Goal: Task Accomplishment & Management: Complete application form

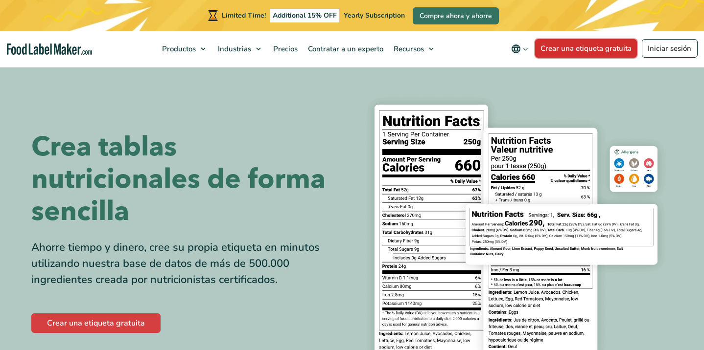
click at [601, 50] on link "Crear una etiqueta gratuita" at bounding box center [586, 48] width 102 height 19
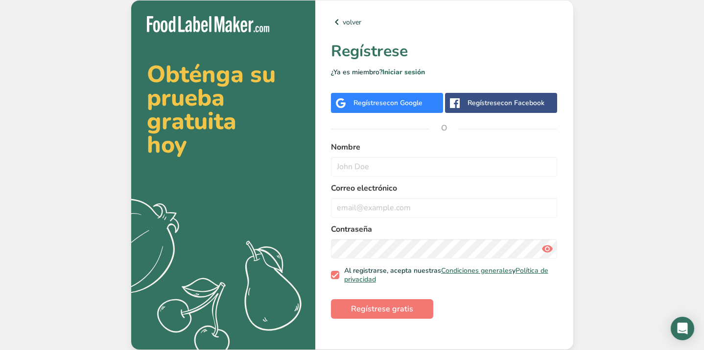
click at [390, 103] on span "con Google" at bounding box center [405, 102] width 36 height 9
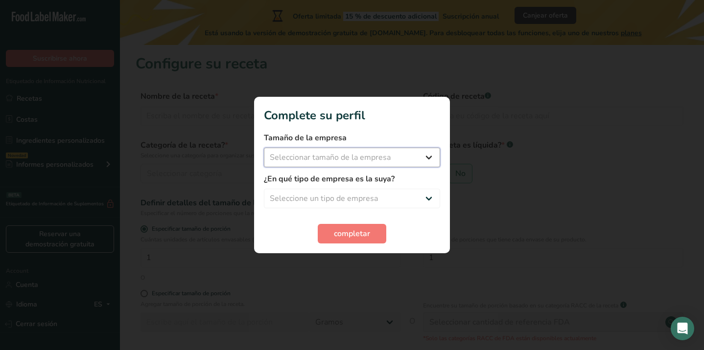
click at [407, 159] on select "Seleccionar tamaño de la empresa Menos de 10 empleados De 10 a 50 empleados De …" at bounding box center [352, 158] width 176 height 20
click at [393, 153] on select "Seleccionar tamaño de la empresa Menos de 10 empleados De 10 a 50 empleados De …" at bounding box center [352, 158] width 176 height 20
select select "1"
click at [264, 148] on select "Seleccionar tamaño de la empresa Menos de 10 empleados De 10 a 50 empleados De …" at bounding box center [352, 158] width 176 height 20
click at [385, 200] on select "Seleccione un tipo de empresa Fabricante de alimentos envasados Restaurante y c…" at bounding box center [352, 199] width 176 height 20
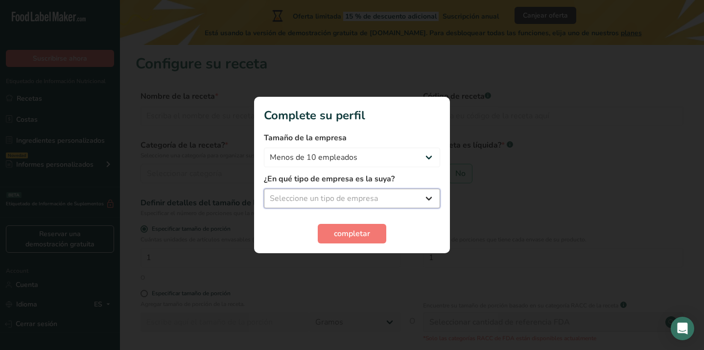
select select "5"
click at [264, 189] on select "Seleccione un tipo de empresa Fabricante de alimentos envasados Restaurante y c…" at bounding box center [352, 199] width 176 height 20
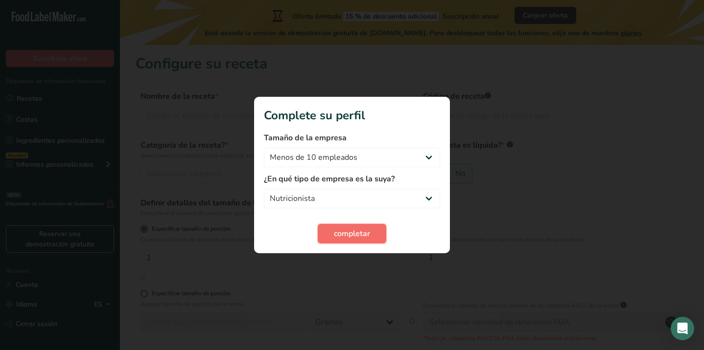
click at [368, 230] on span "completar" at bounding box center [352, 234] width 36 height 12
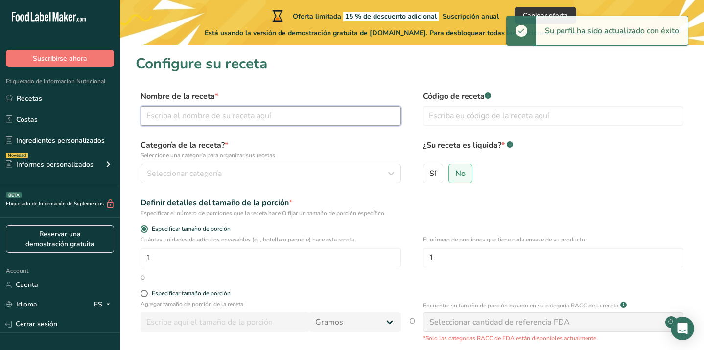
click at [326, 115] on input "text" at bounding box center [270, 116] width 260 height 20
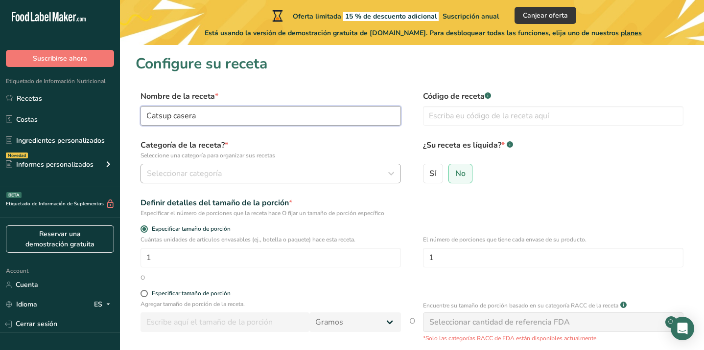
type input "Catsup casera"
click at [328, 170] on div "Seleccionar categoría" at bounding box center [268, 174] width 242 height 12
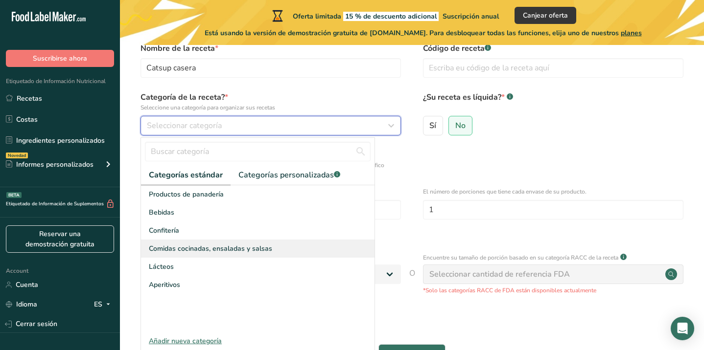
scroll to position [49, 0]
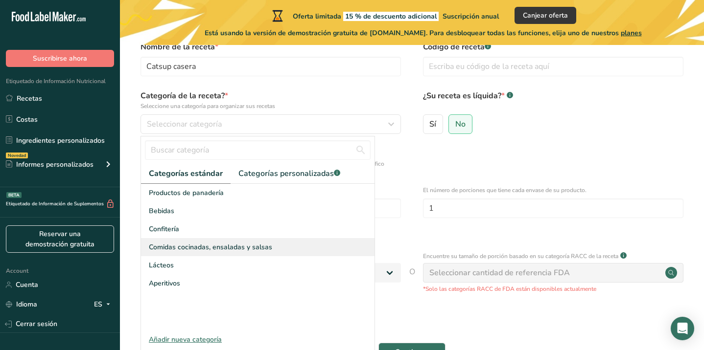
click at [307, 253] on div "Comidas cocinadas, ensaladas y salsas" at bounding box center [257, 247] width 233 height 18
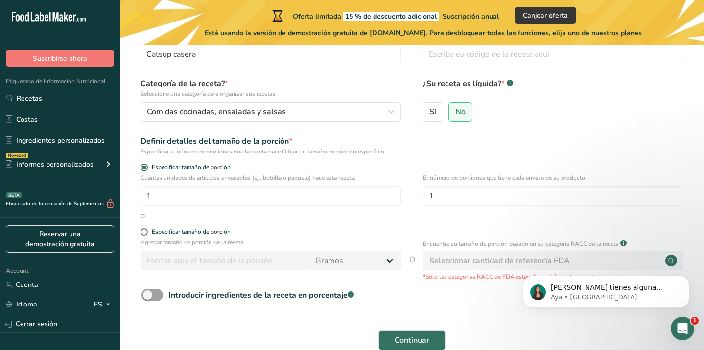
scroll to position [62, 0]
click at [434, 109] on span "Sí" at bounding box center [432, 112] width 7 height 10
click at [430, 109] on input "Sí" at bounding box center [426, 111] width 6 height 6
radio input "true"
radio input "false"
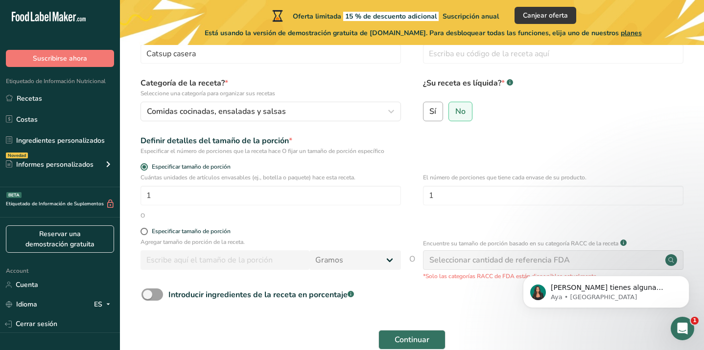
select select "22"
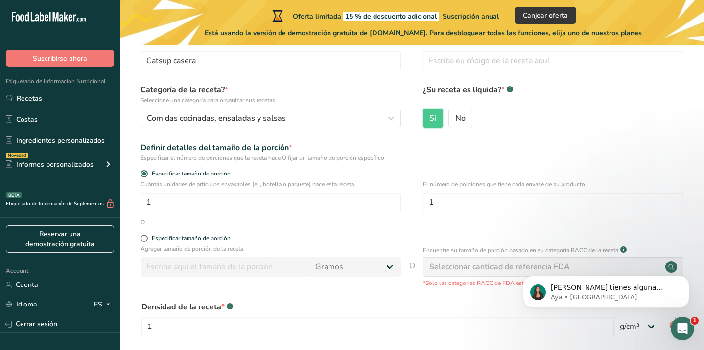
scroll to position [55, 0]
click at [145, 238] on span at bounding box center [143, 238] width 7 height 7
click at [145, 238] on input "Especificar tamaño de porción" at bounding box center [143, 239] width 6 height 6
radio input "true"
radio input "false"
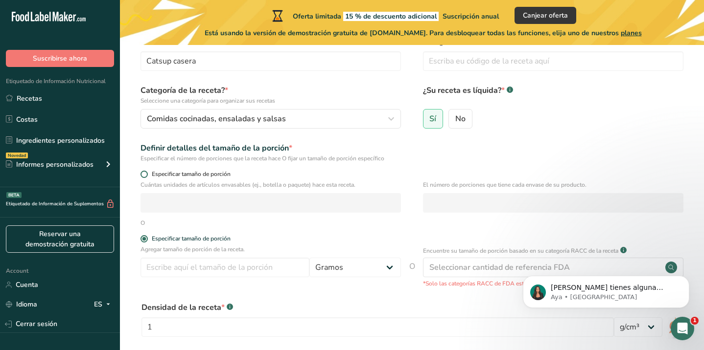
click at [145, 174] on span at bounding box center [143, 174] width 7 height 7
click at [145, 174] on input "Especificar tamaño de porción" at bounding box center [143, 174] width 6 height 6
radio input "true"
radio input "false"
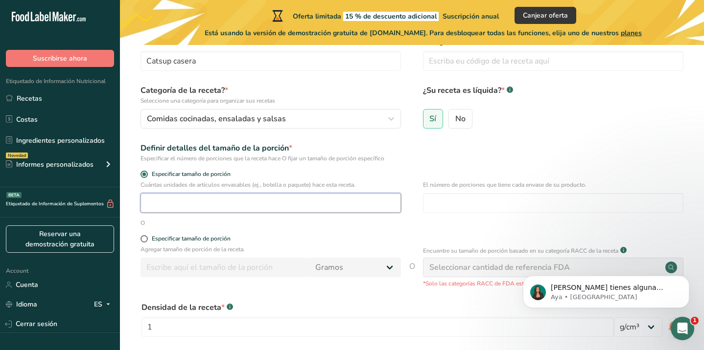
click at [179, 208] on input "number" at bounding box center [270, 203] width 260 height 20
type input "1"
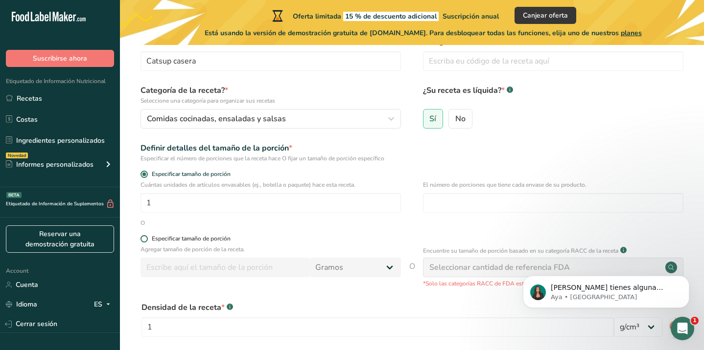
click at [141, 241] on span at bounding box center [143, 238] width 7 height 7
click at [141, 241] on input "Especificar tamaño de porción" at bounding box center [143, 239] width 6 height 6
radio input "true"
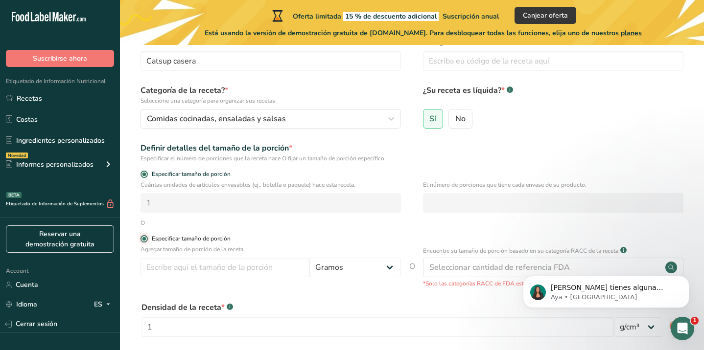
radio input "false"
click at [189, 273] on input "number" at bounding box center [224, 268] width 169 height 20
click at [296, 223] on div "O" at bounding box center [412, 223] width 552 height 9
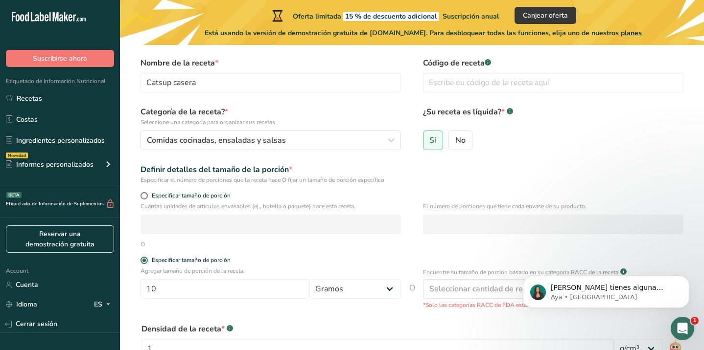
scroll to position [21, 0]
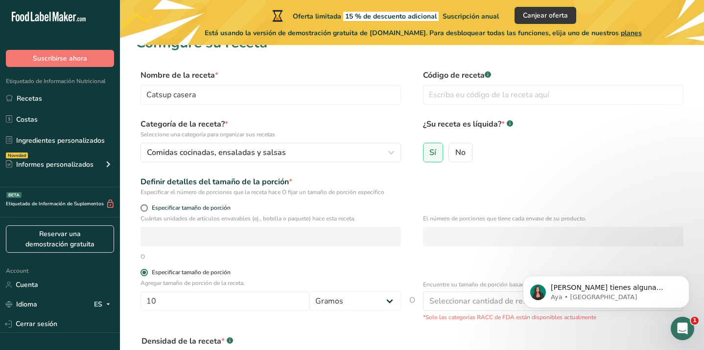
click at [144, 273] on span at bounding box center [143, 272] width 7 height 7
click at [144, 273] on input "Especificar tamaño de porción" at bounding box center [143, 273] width 6 height 6
click at [170, 274] on div "Especificar tamaño de porción" at bounding box center [191, 272] width 79 height 7
click at [147, 274] on input "Especificar tamaño de porción" at bounding box center [143, 273] width 6 height 6
click at [189, 299] on input "10" at bounding box center [224, 302] width 169 height 20
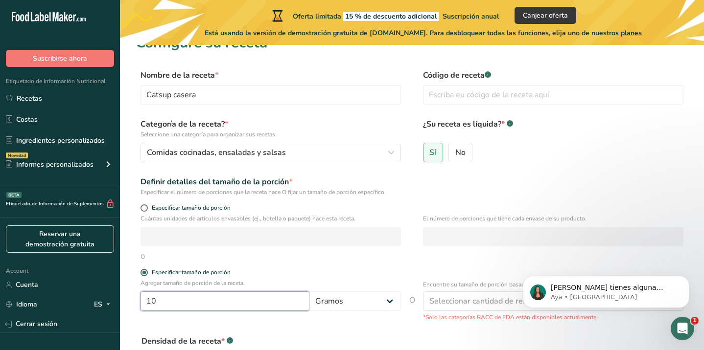
type input "1"
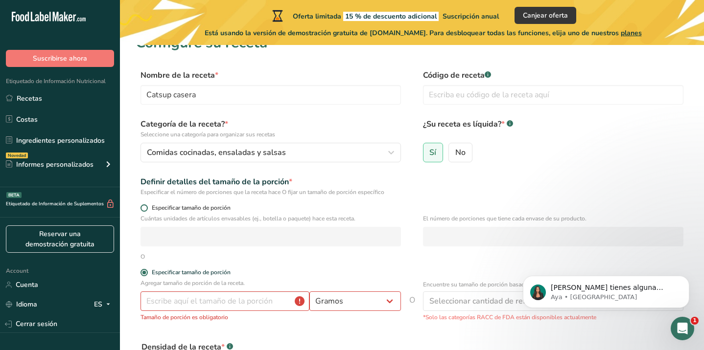
click at [150, 206] on span "Especificar tamaño de porción" at bounding box center [189, 208] width 83 height 7
click at [147, 206] on input "Especificar tamaño de porción" at bounding box center [143, 208] width 6 height 6
radio input "true"
radio input "false"
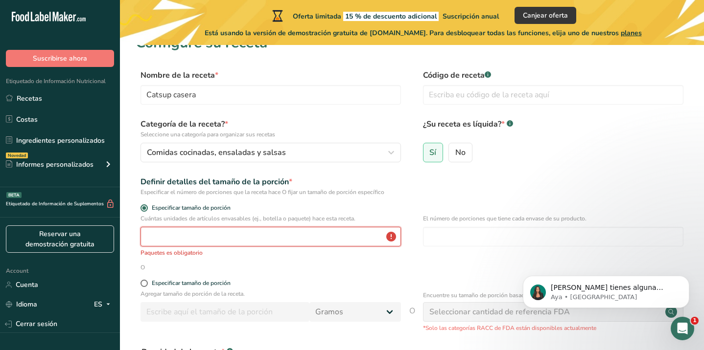
click at [204, 240] on input "number" at bounding box center [270, 237] width 260 height 20
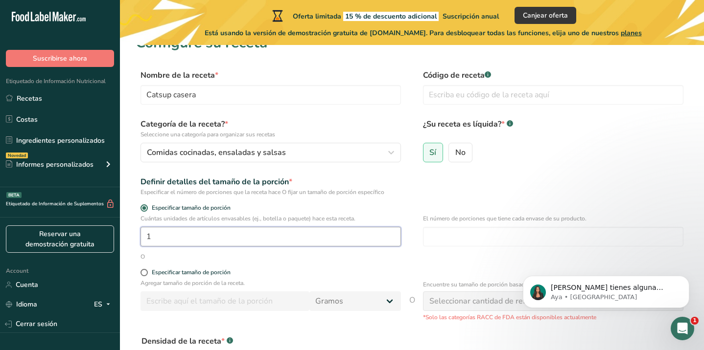
type input "1"
click at [242, 289] on div "Agregar tamaño de porción de la receta. [GEOGRAPHIC_DATA] kg mg mcg libras onza…" at bounding box center [270, 297] width 260 height 37
click at [443, 235] on input "number" at bounding box center [553, 237] width 260 height 20
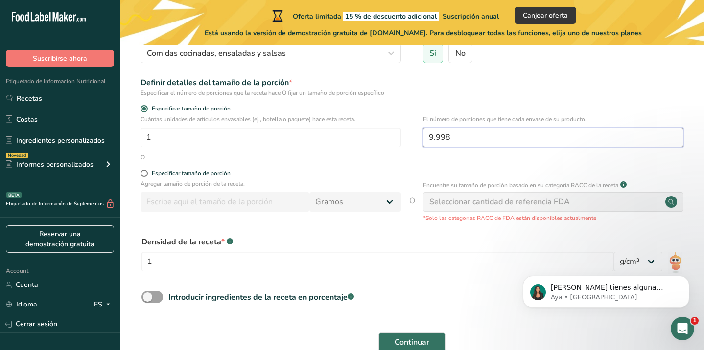
scroll to position [175, 0]
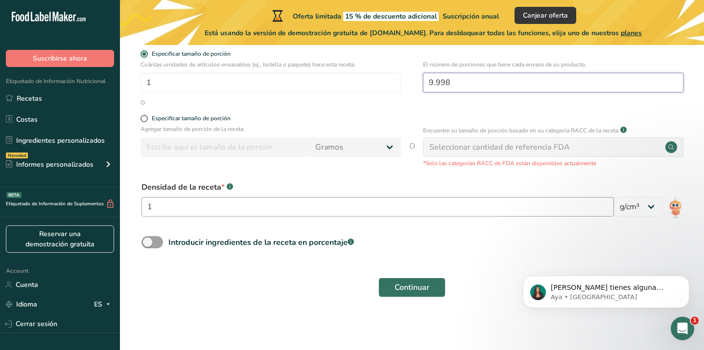
type input "9.998"
click at [389, 208] on input "1" at bounding box center [377, 207] width 472 height 20
click at [159, 242] on span at bounding box center [152, 242] width 22 height 12
click at [148, 242] on input "Introducir ingredientes de la receta en porcentaje .a-a{fill:#347362;}.b-a{fill…" at bounding box center [144, 242] width 6 height 6
checkbox input "true"
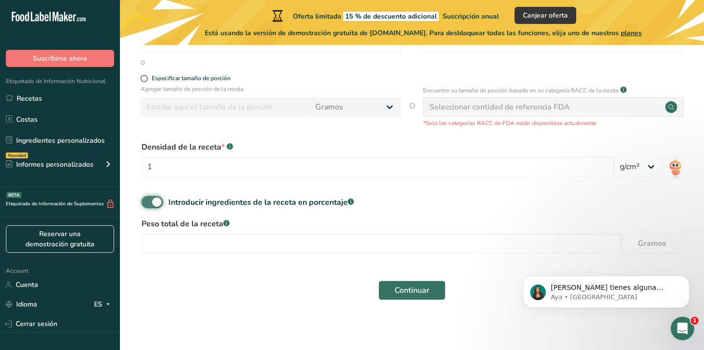
scroll to position [218, 0]
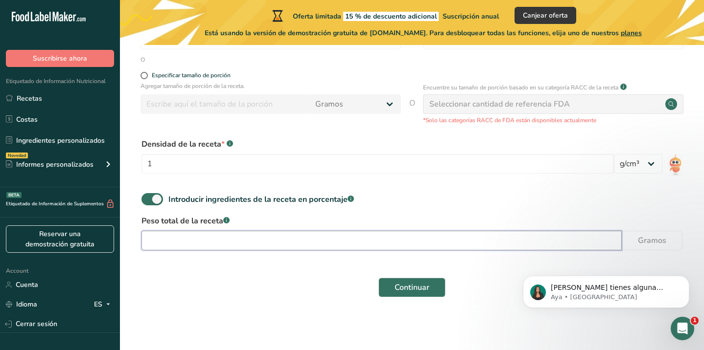
click at [197, 234] on input "number" at bounding box center [381, 241] width 480 height 20
type input "100"
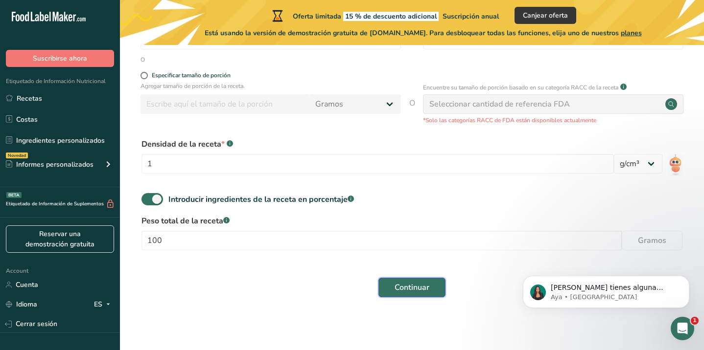
click at [422, 292] on span "Continuar" at bounding box center [411, 288] width 35 height 12
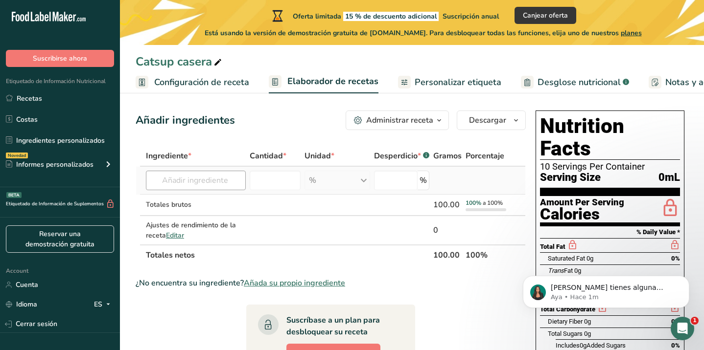
scroll to position [3, 0]
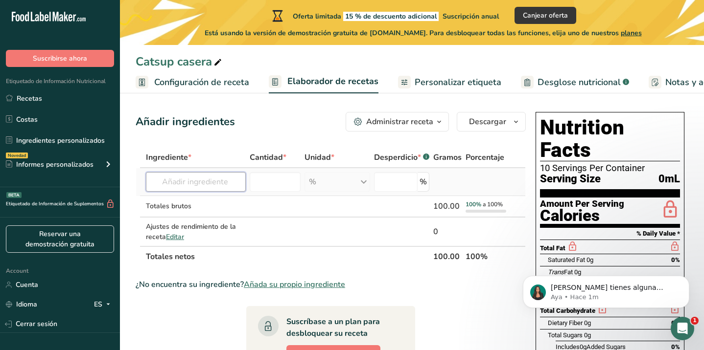
click at [198, 182] on input "text" at bounding box center [196, 182] width 100 height 20
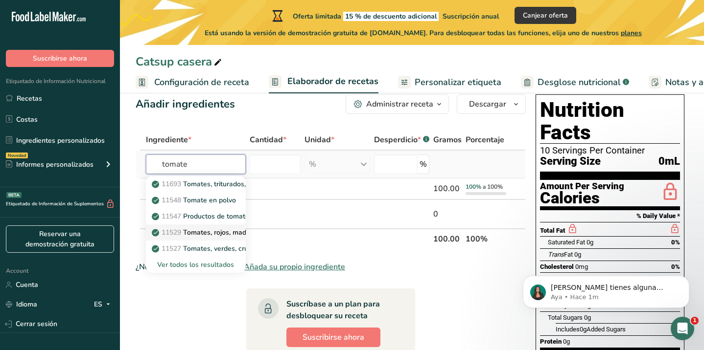
scroll to position [22, 0]
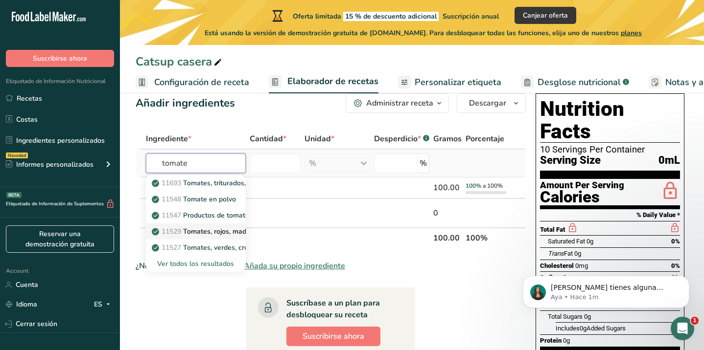
type input "tomate"
click at [220, 232] on p "11529 Tomates, rojos, maduros, crudos, promedio durante todo el año" at bounding box center [268, 232] width 228 height 10
type input "Tomatoes, red, ripe, raw, year round average"
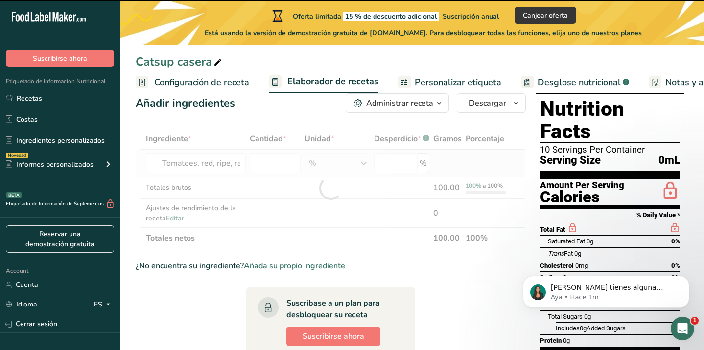
type input "0"
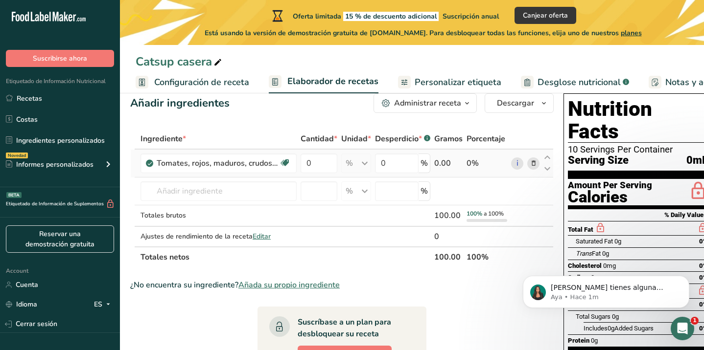
scroll to position [0, 0]
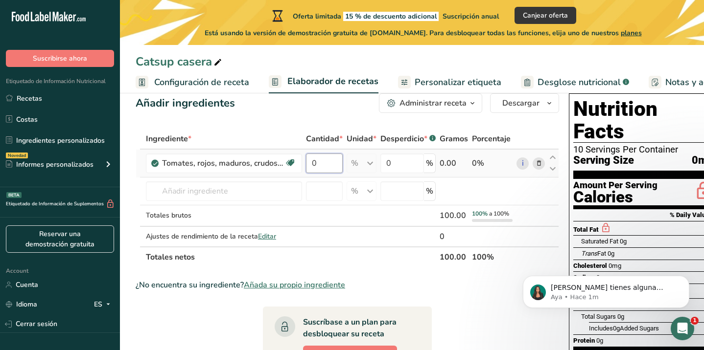
click at [328, 166] on input "0" at bounding box center [324, 164] width 37 height 20
type input "2"
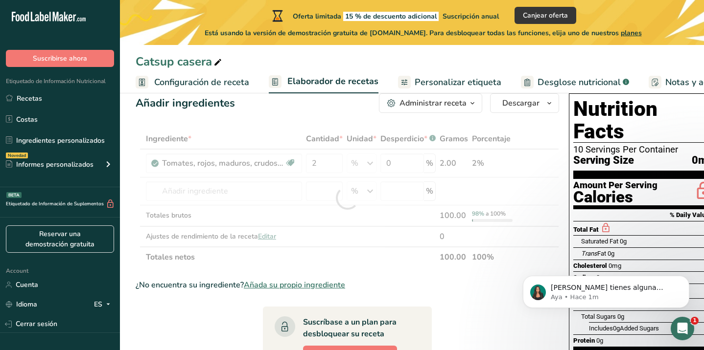
click at [337, 116] on div "Añadir ingredientes Administrar receta Eliminar receta Duplicar receta Escalar …" at bounding box center [350, 328] width 429 height 476
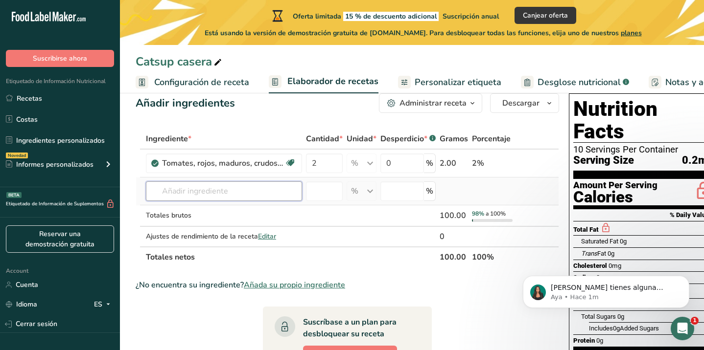
click at [258, 189] on input "text" at bounding box center [224, 192] width 156 height 20
type input "vinagre de m"
click at [260, 217] on link "Vinagre de [PERSON_NAME]" at bounding box center [224, 211] width 156 height 16
type input "Apple Cider Vinegar"
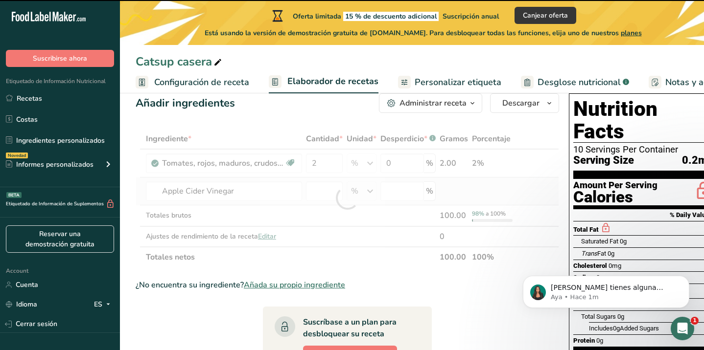
type input "0"
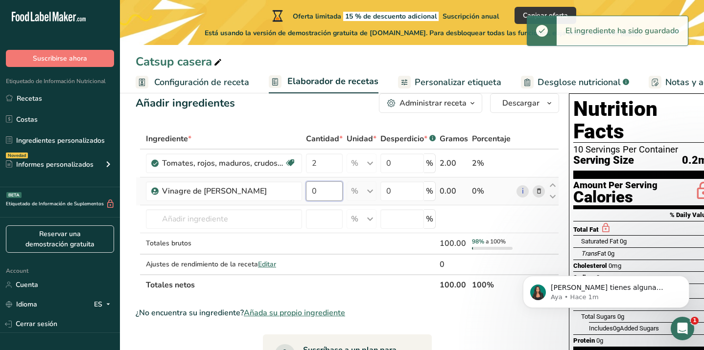
click at [321, 194] on input "0" at bounding box center [324, 192] width 37 height 20
click at [368, 191] on div "Ingrediente * Cantidad * Unidad * Desperdicio * .a-a{fill:#347362;}.b-a{fill:#f…" at bounding box center [347, 212] width 423 height 167
click at [322, 187] on input "0" at bounding box center [324, 192] width 37 height 20
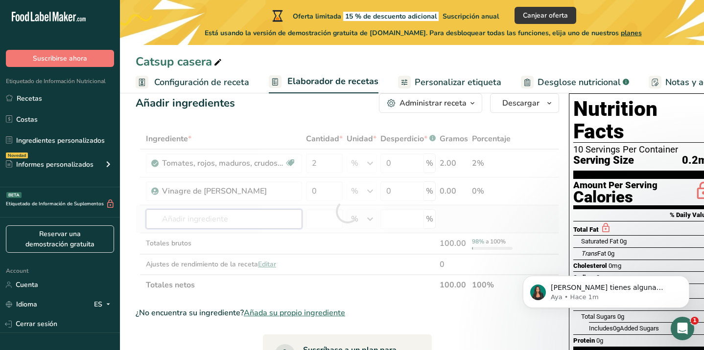
click at [250, 217] on div "Ingrediente * Cantidad * Unidad * Desperdicio * .a-a{fill:#347362;}.b-a{fill:#f…" at bounding box center [347, 212] width 423 height 167
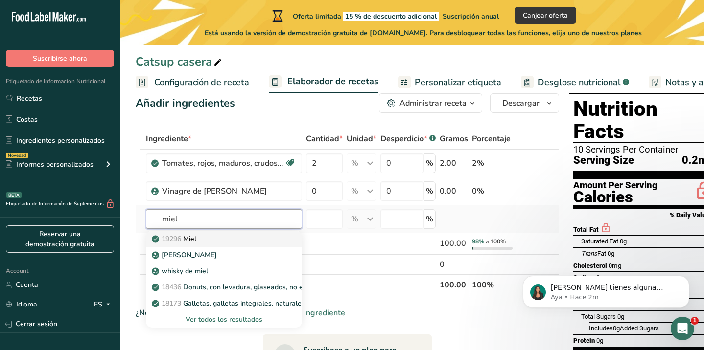
type input "miel"
click at [244, 236] on div "19296 Miel" at bounding box center [216, 239] width 125 height 10
type input "Honey"
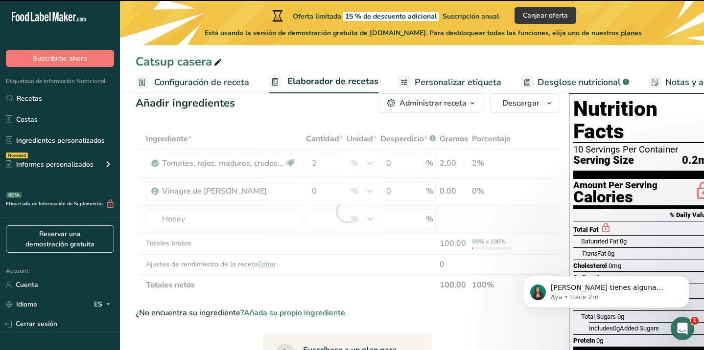
type input "0"
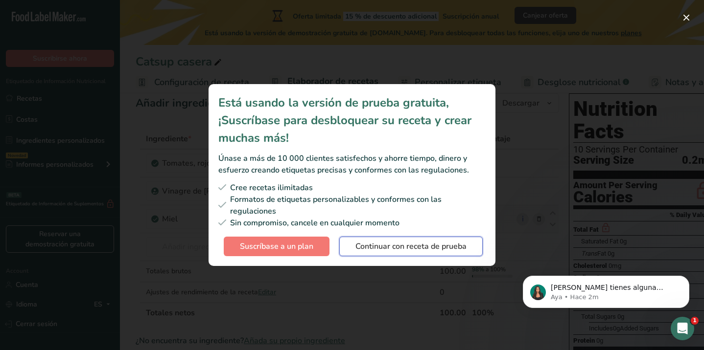
click at [385, 250] on span "Continuar con receta de prueba" at bounding box center [410, 247] width 111 height 12
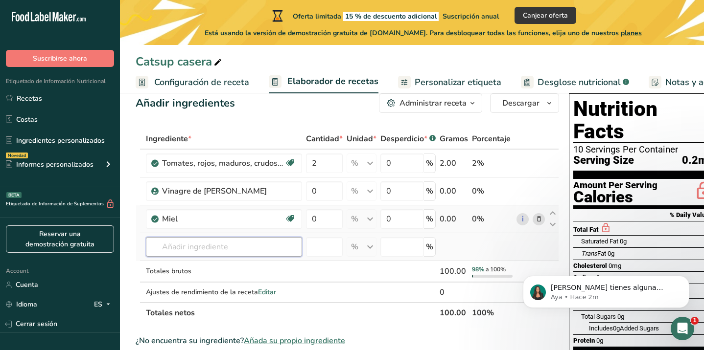
click at [228, 250] on input "text" at bounding box center [224, 247] width 156 height 20
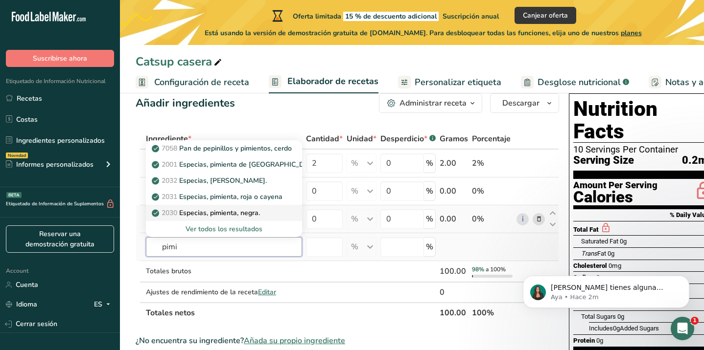
type input "pimi"
click at [265, 215] on div "2030 Especias, pimienta, negra." at bounding box center [216, 213] width 125 height 10
type input "Spices, pepper, black"
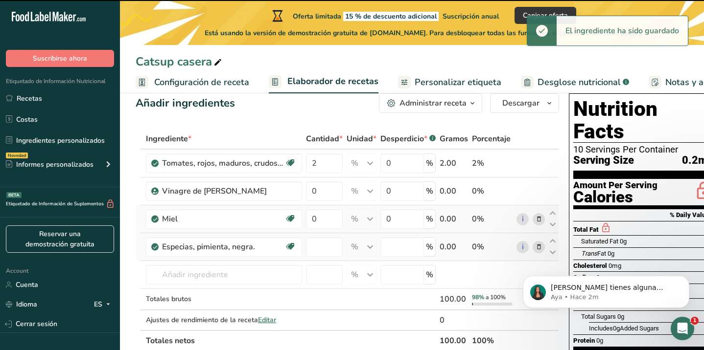
type input "0"
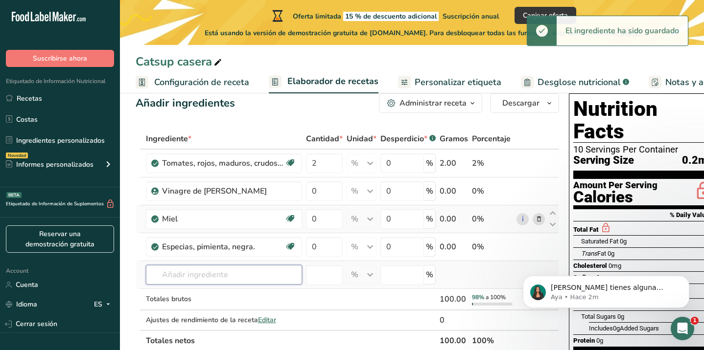
click at [245, 275] on input "text" at bounding box center [224, 275] width 156 height 20
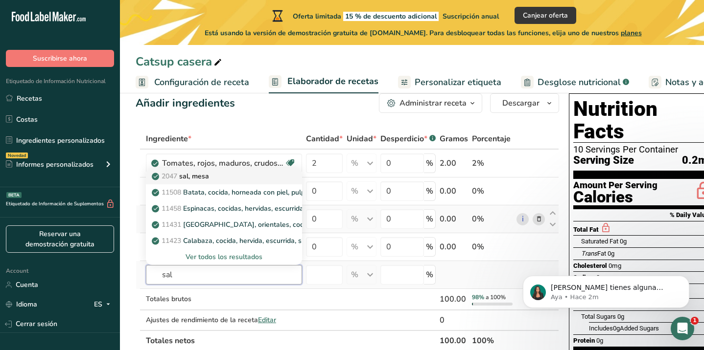
type input "sal"
click at [262, 178] on div "2047 sal, [GEOGRAPHIC_DATA]" at bounding box center [216, 176] width 125 height 10
type input "Salt, table"
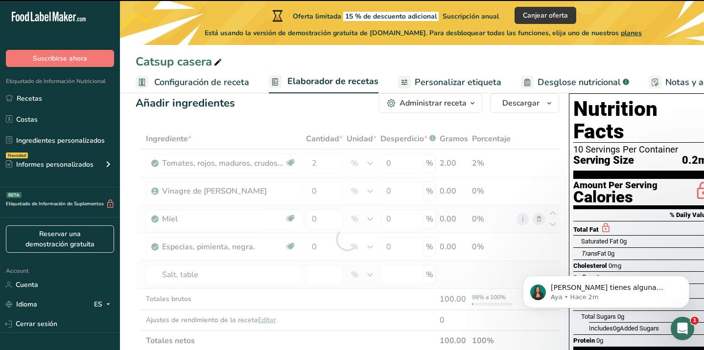
type input "0"
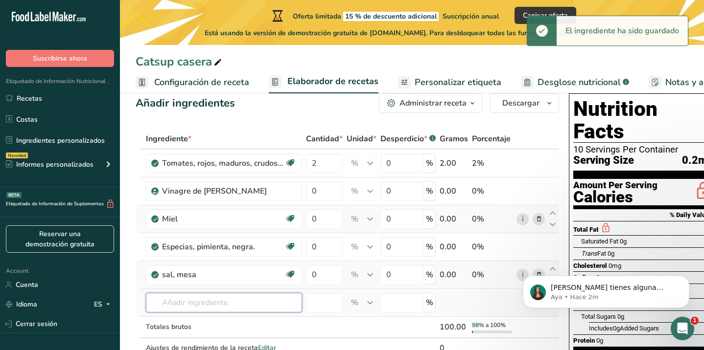
click at [243, 298] on input "text" at bounding box center [224, 303] width 156 height 20
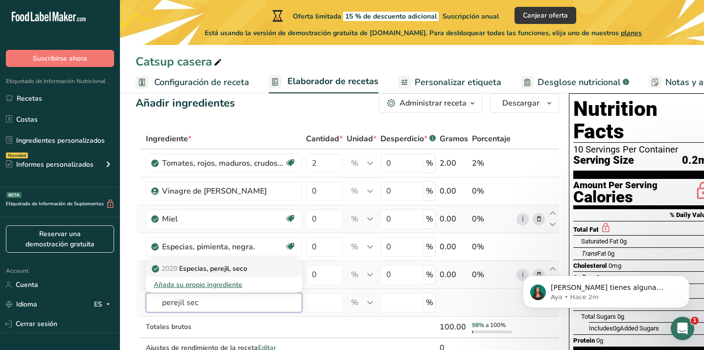
type input "perejil sec"
click at [275, 273] on div "2029 Especias, perejil, seco" at bounding box center [216, 269] width 125 height 10
type input "Spices, parsley, dried"
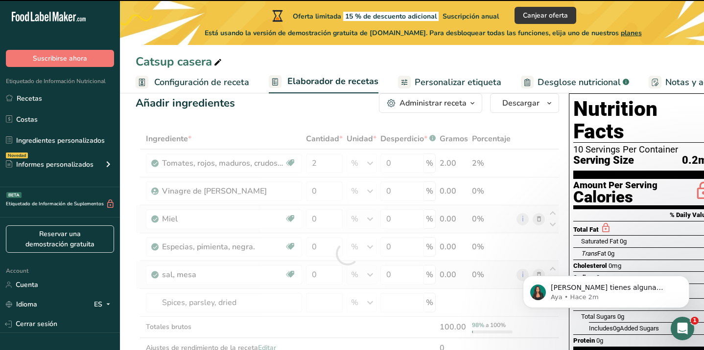
type input "0"
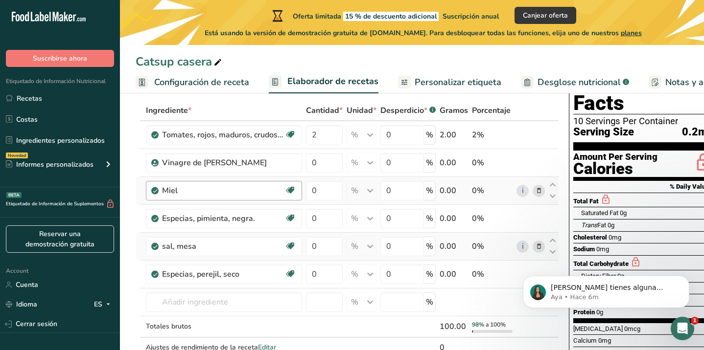
scroll to position [53, 0]
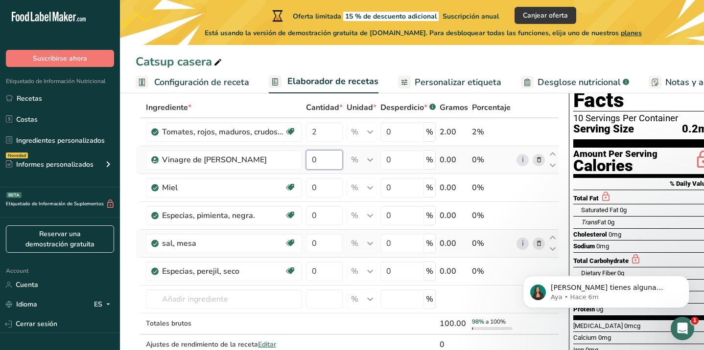
click at [324, 158] on input "0" at bounding box center [324, 160] width 37 height 20
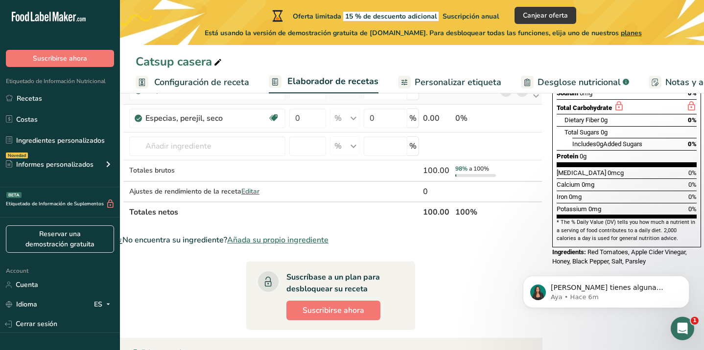
scroll to position [206, 0]
